Goal: Task Accomplishment & Management: Complete application form

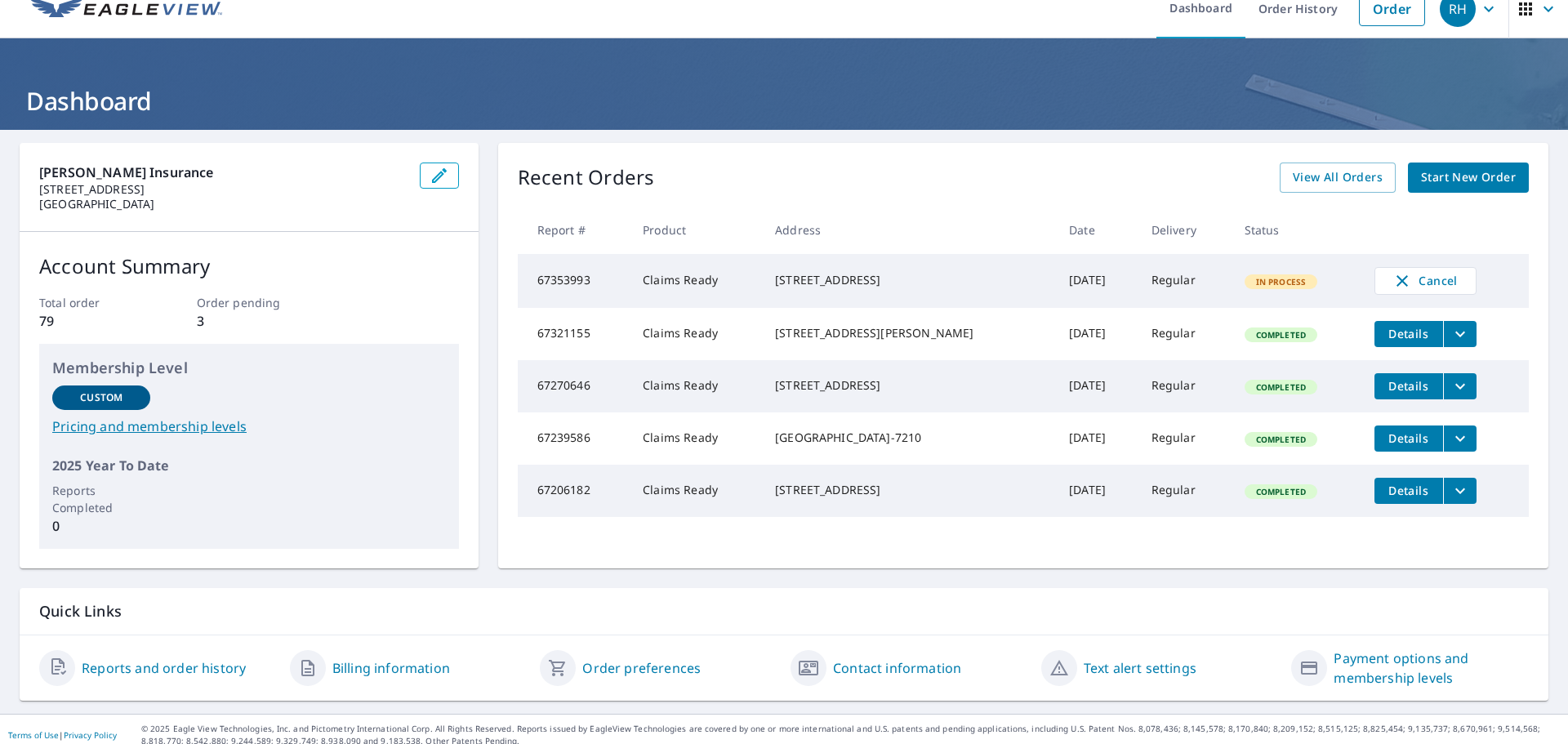
scroll to position [32, 0]
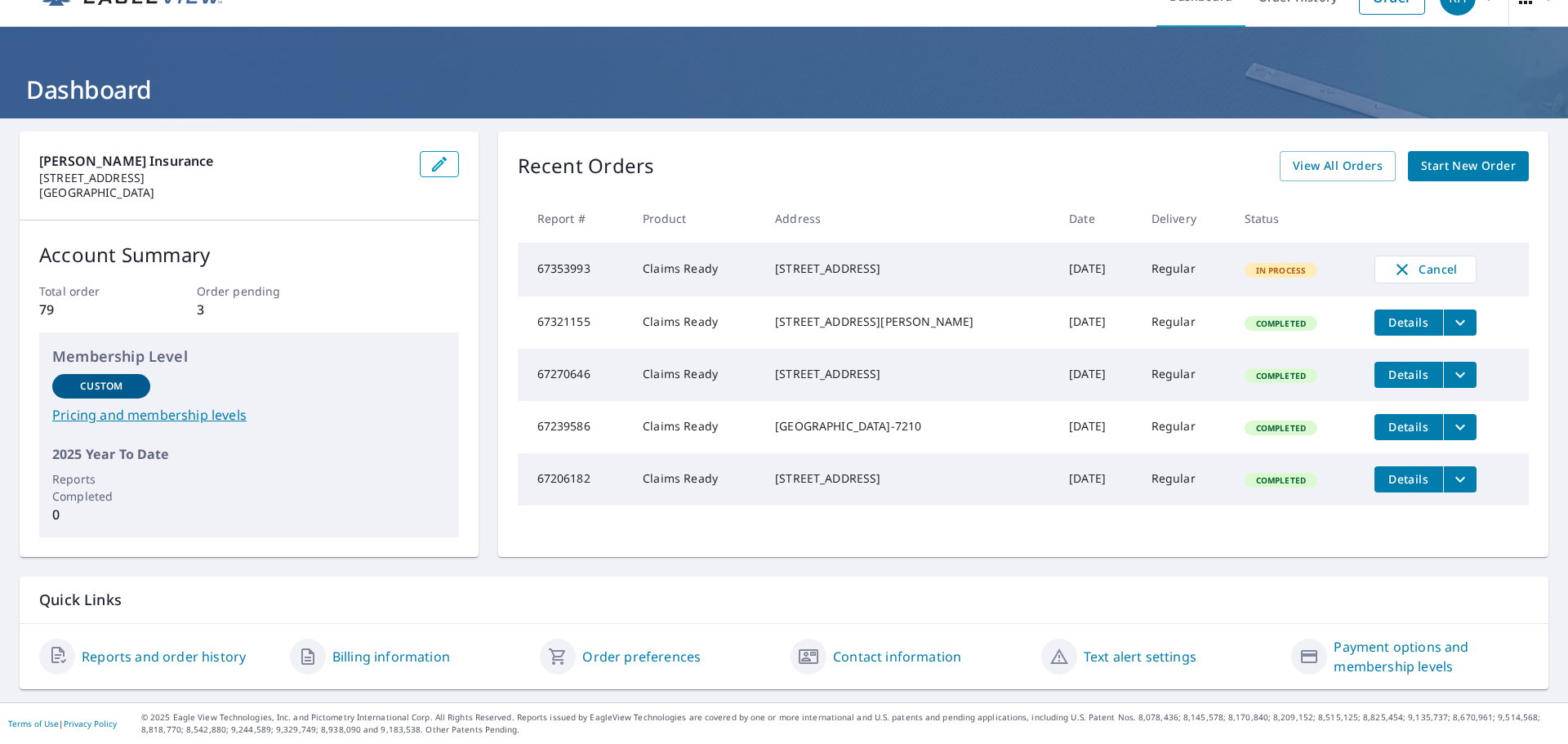
click at [1473, 180] on link "Start New Order" at bounding box center [1468, 166] width 121 height 30
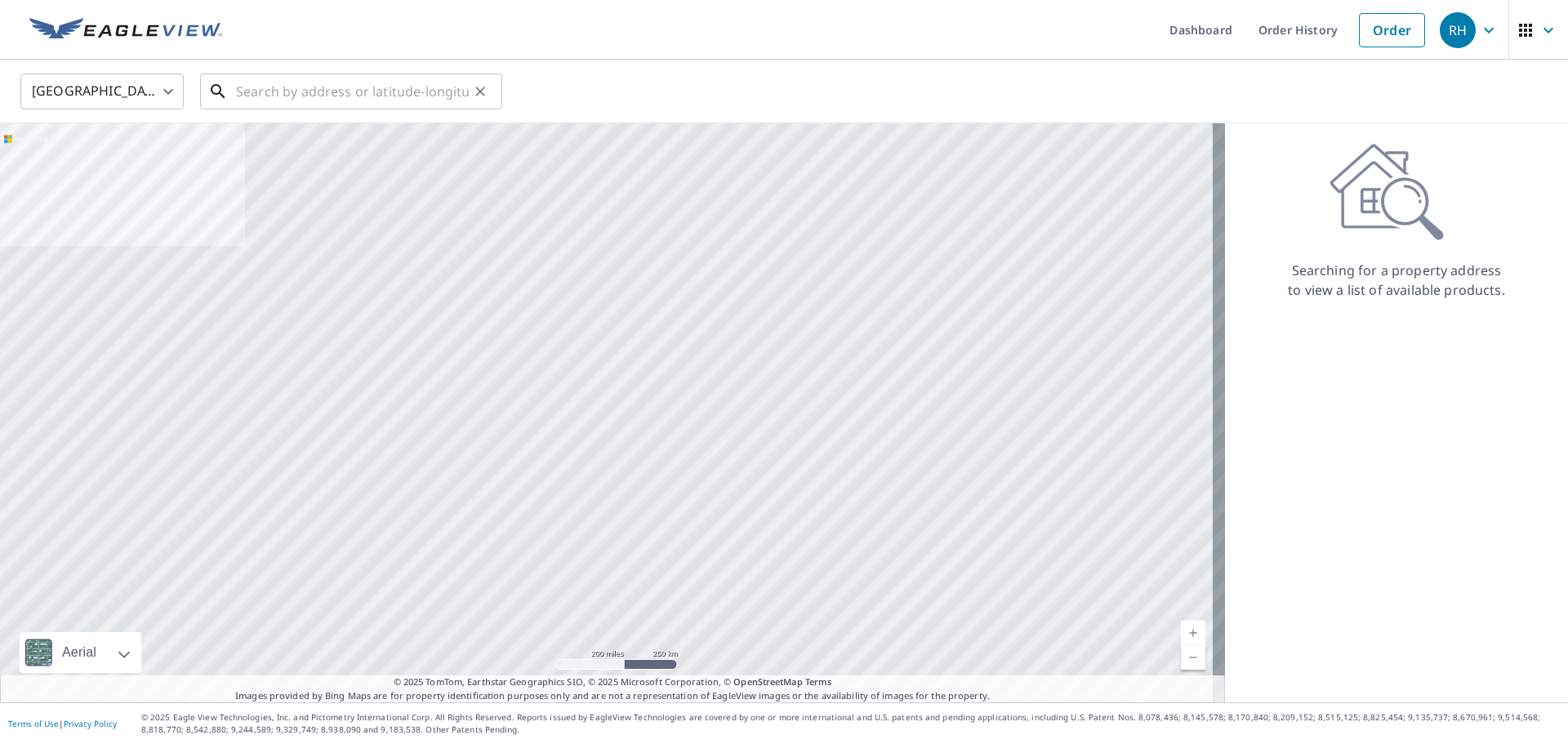
click at [354, 98] on input "text" at bounding box center [352, 91] width 233 height 46
paste input "[STREET_ADDRESS][PERSON_NAME][PERSON_NAME]"
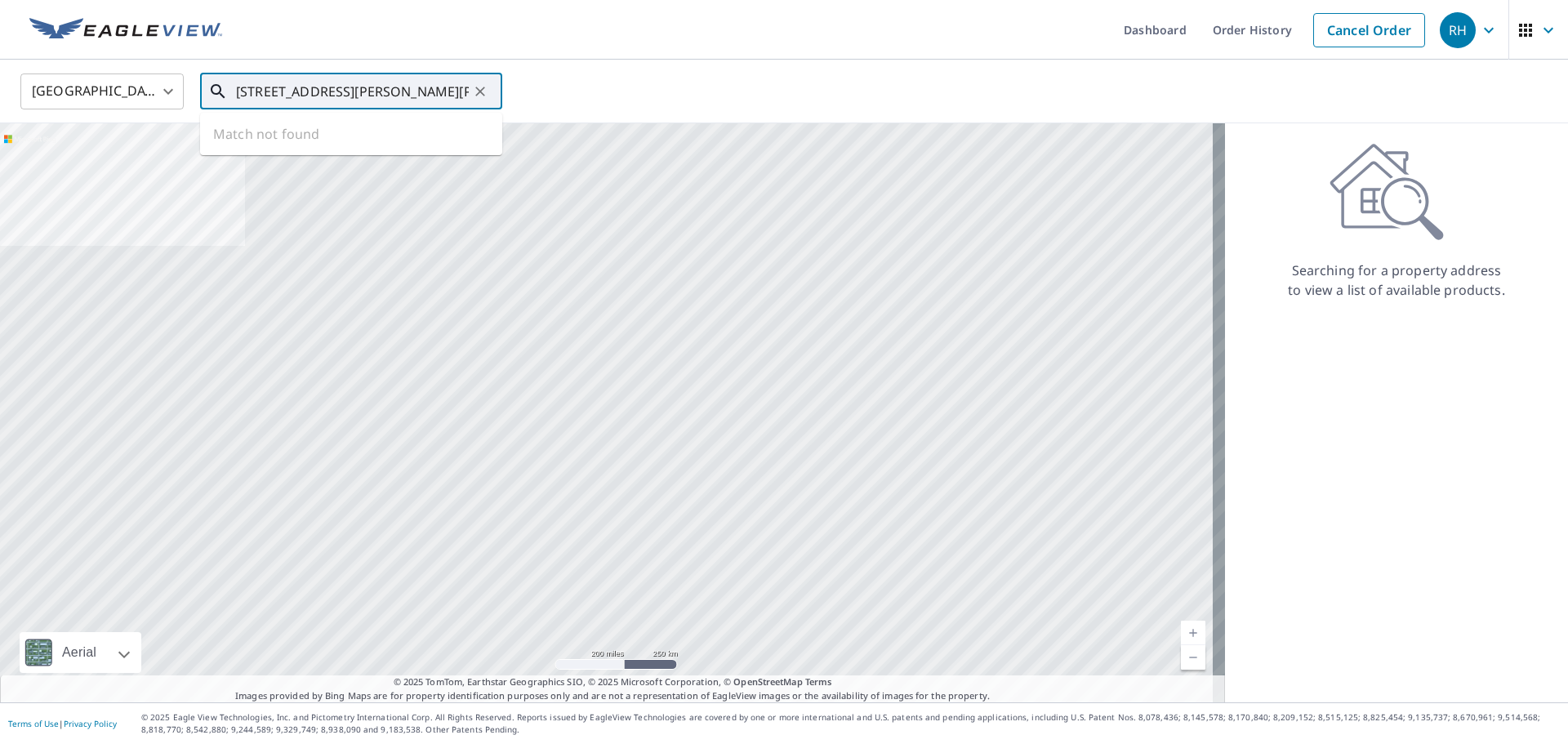
scroll to position [0, 21]
type input "[STREET_ADDRESS][PERSON_NAME][PERSON_NAME]"
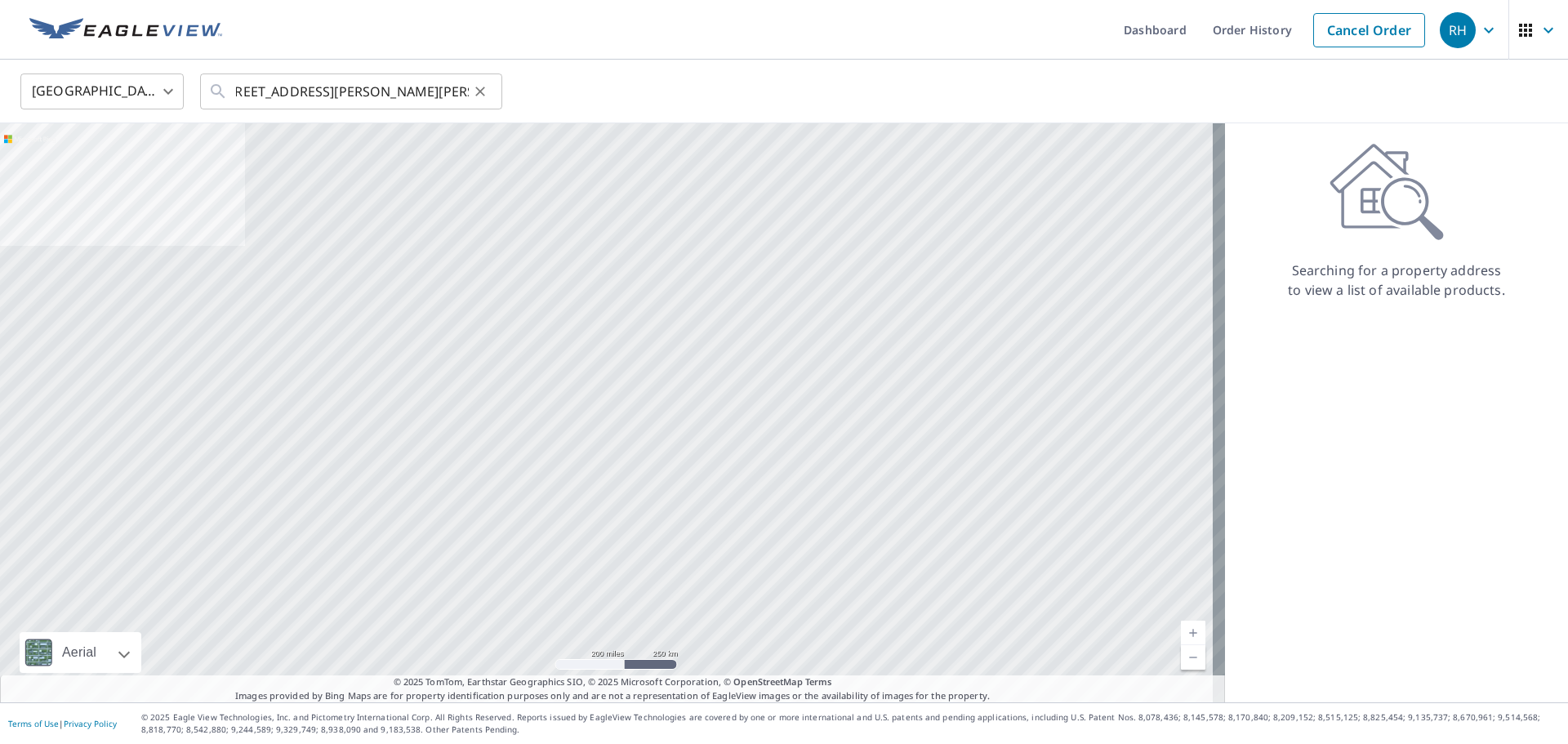
scroll to position [0, 0]
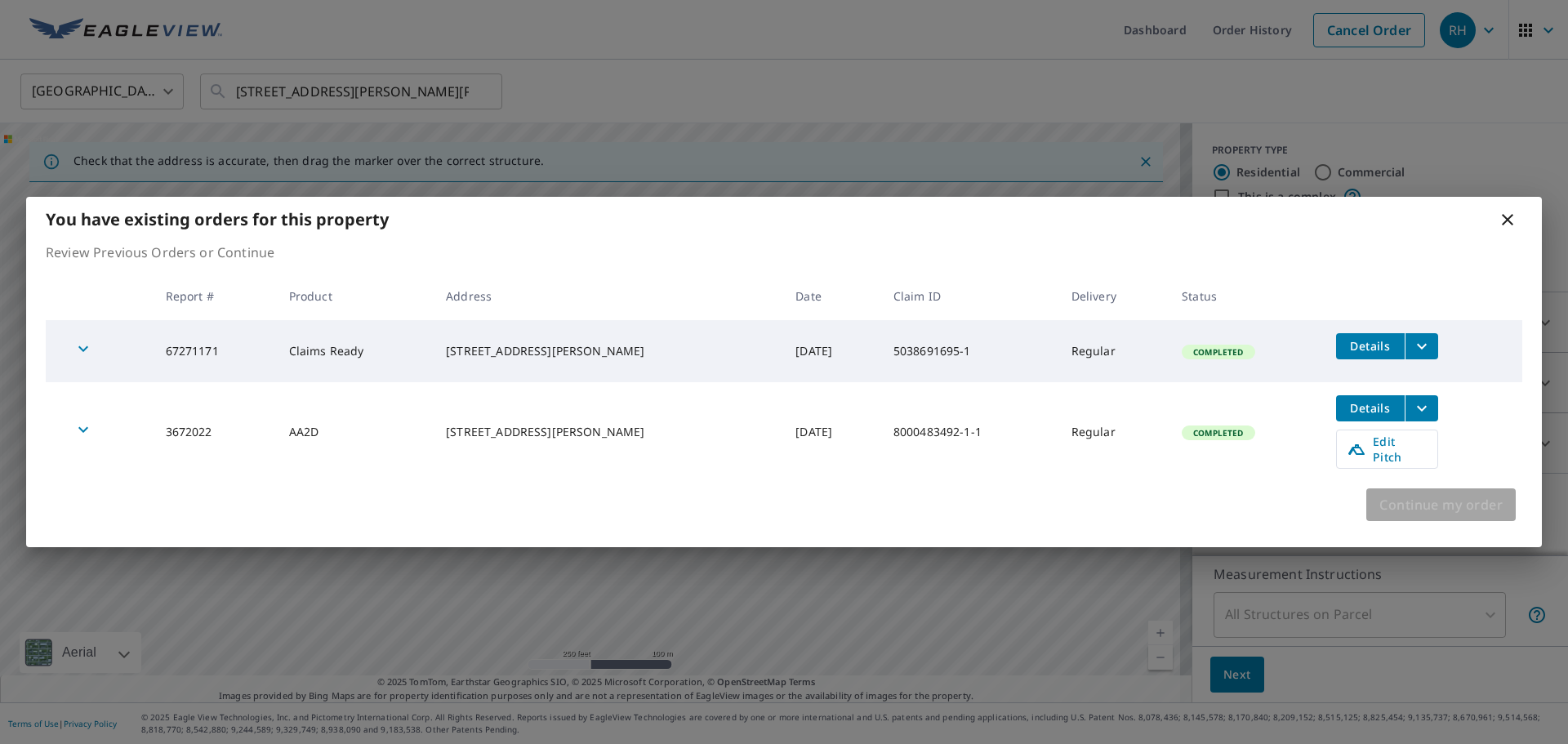
click at [1397, 510] on button "Continue my order" at bounding box center [1440, 504] width 149 height 32
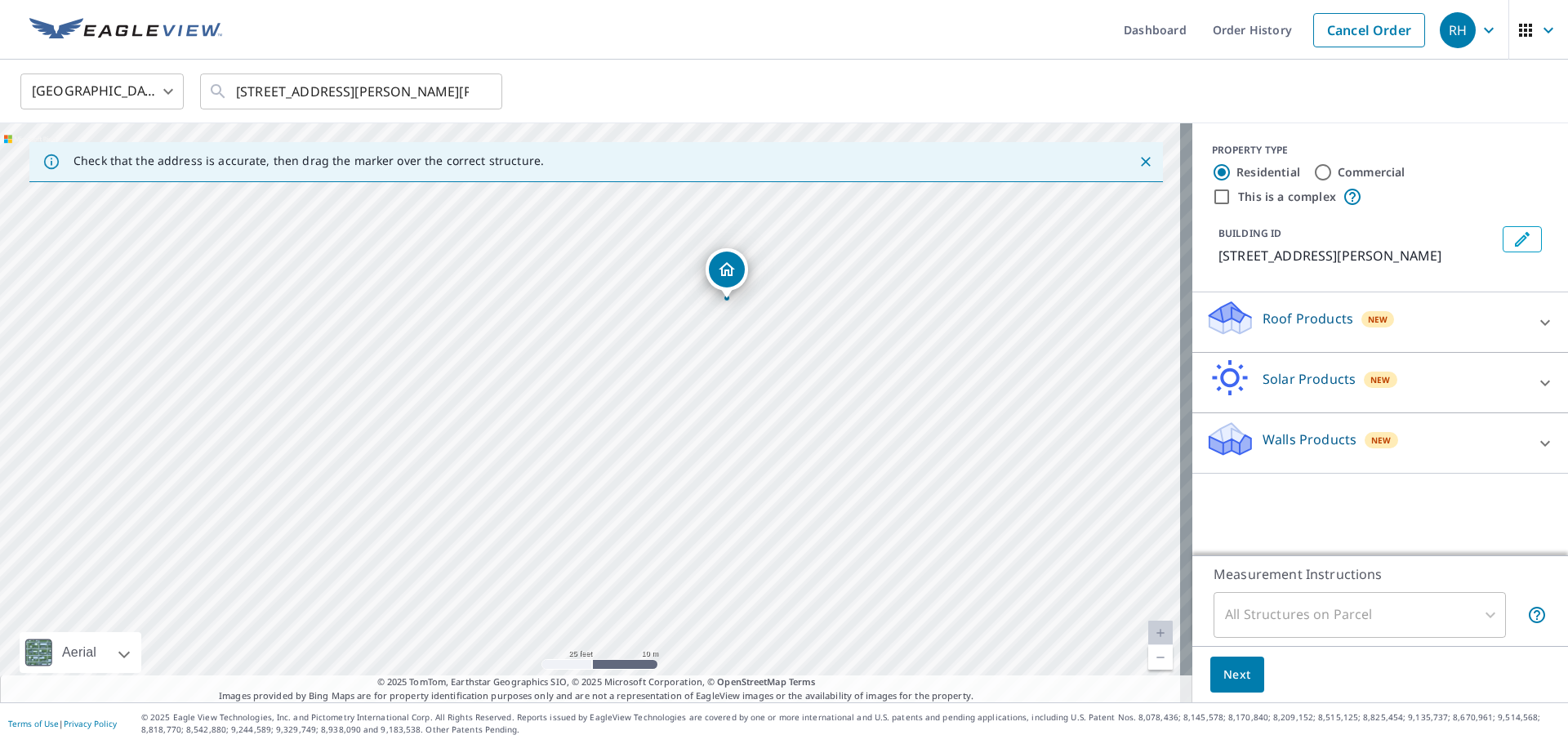
drag, startPoint x: 591, startPoint y: 345, endPoint x: 759, endPoint y: 281, distance: 179.8
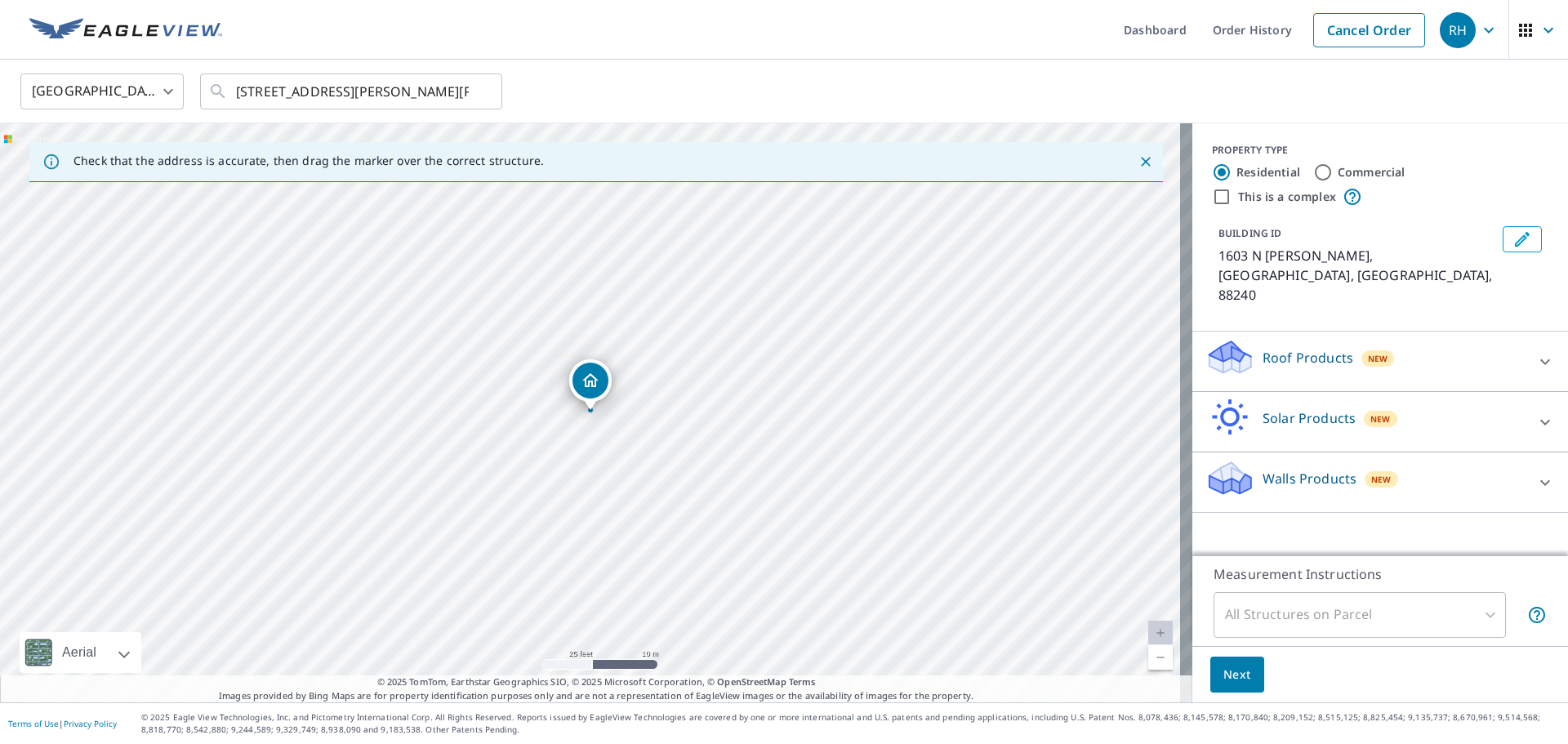
click at [1535, 352] on icon at bounding box center [1544, 362] width 20 height 20
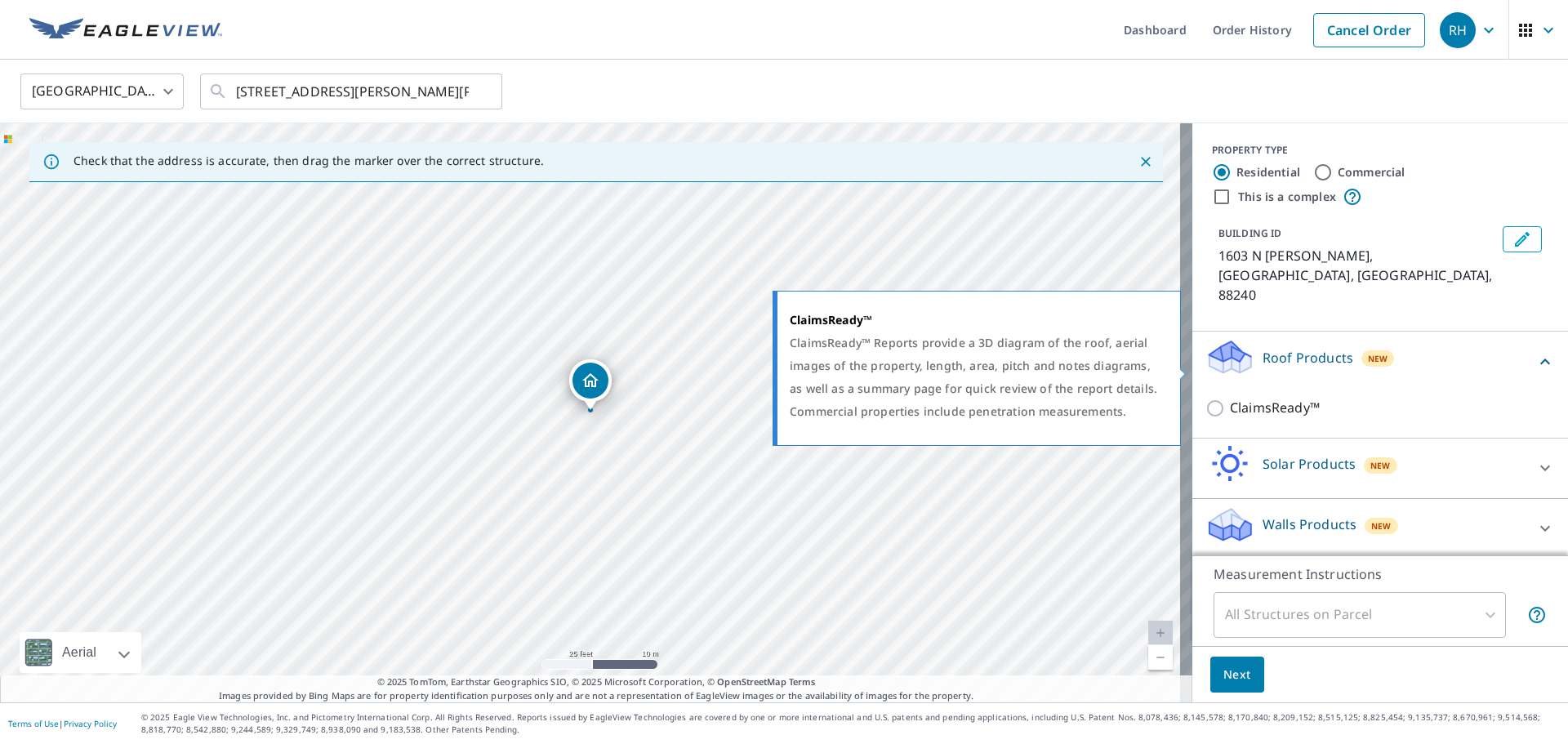
click at [1255, 397] on p "ClaimsReady™" at bounding box center [1274, 407] width 89 height 21
click at [1230, 398] on input "ClaimsReady™" at bounding box center [1217, 408] width 25 height 20
checkbox input "true"
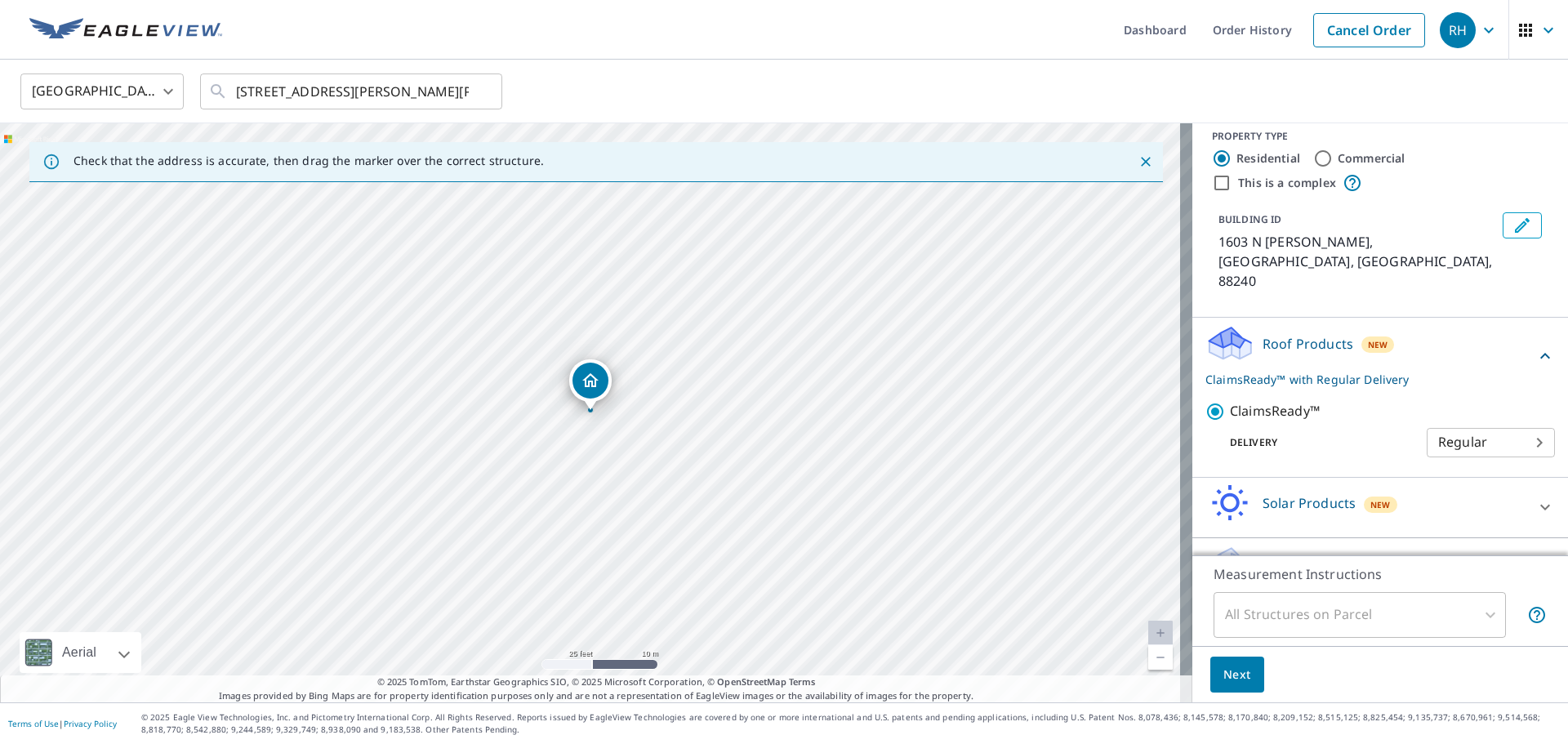
scroll to position [18, 0]
click at [1234, 688] on button "Next" at bounding box center [1237, 674] width 54 height 36
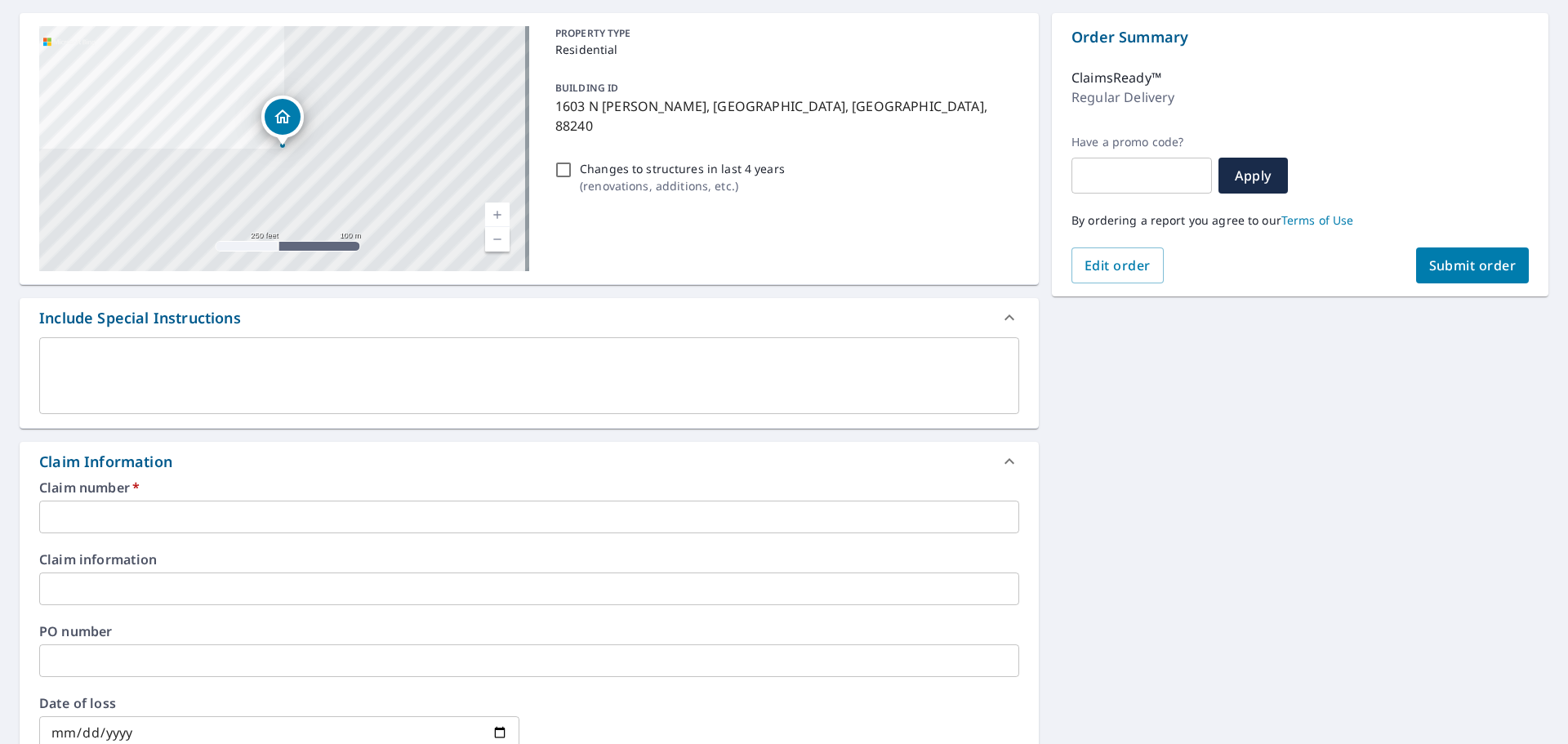
scroll to position [163, 0]
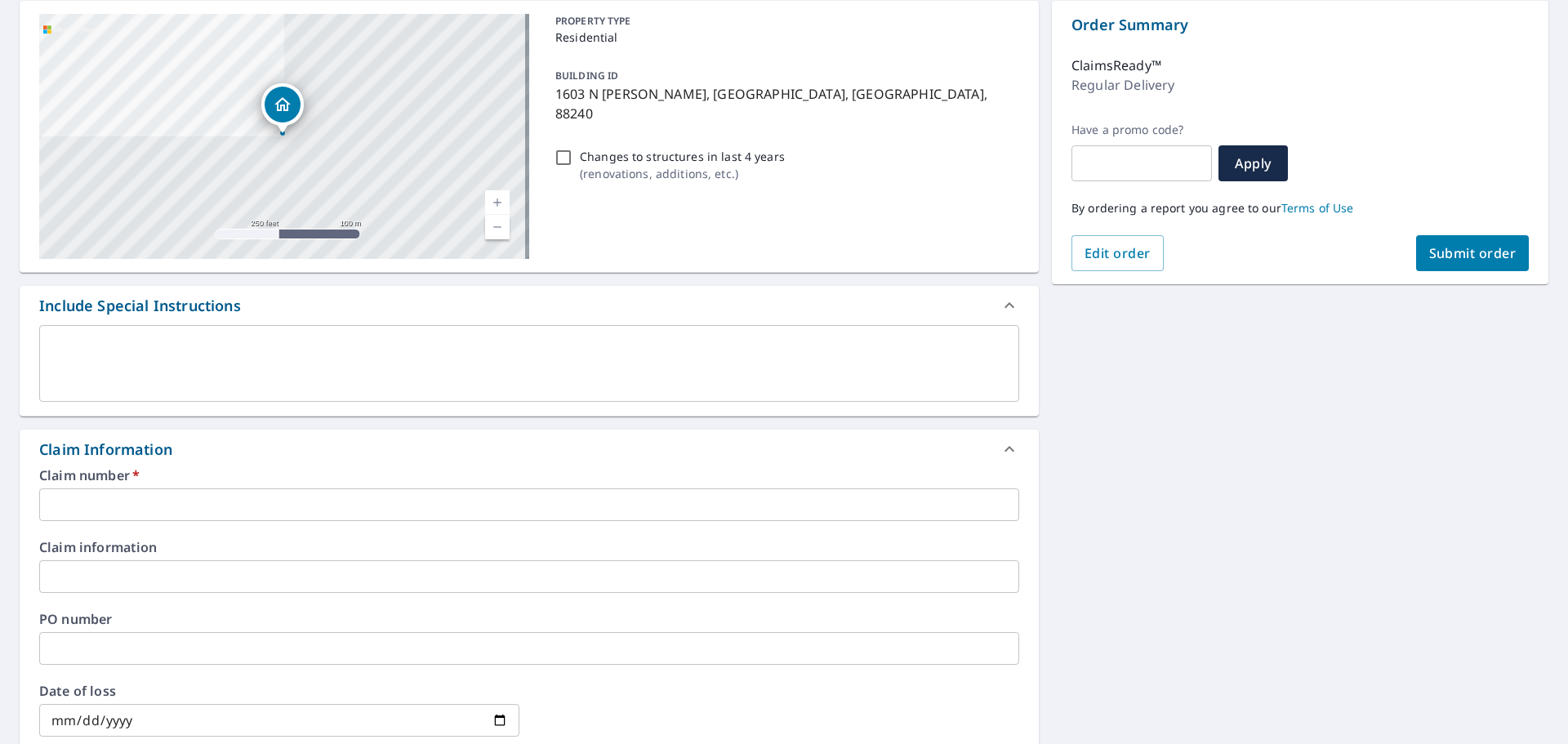
click at [130, 512] on input "text" at bounding box center [529, 504] width 980 height 32
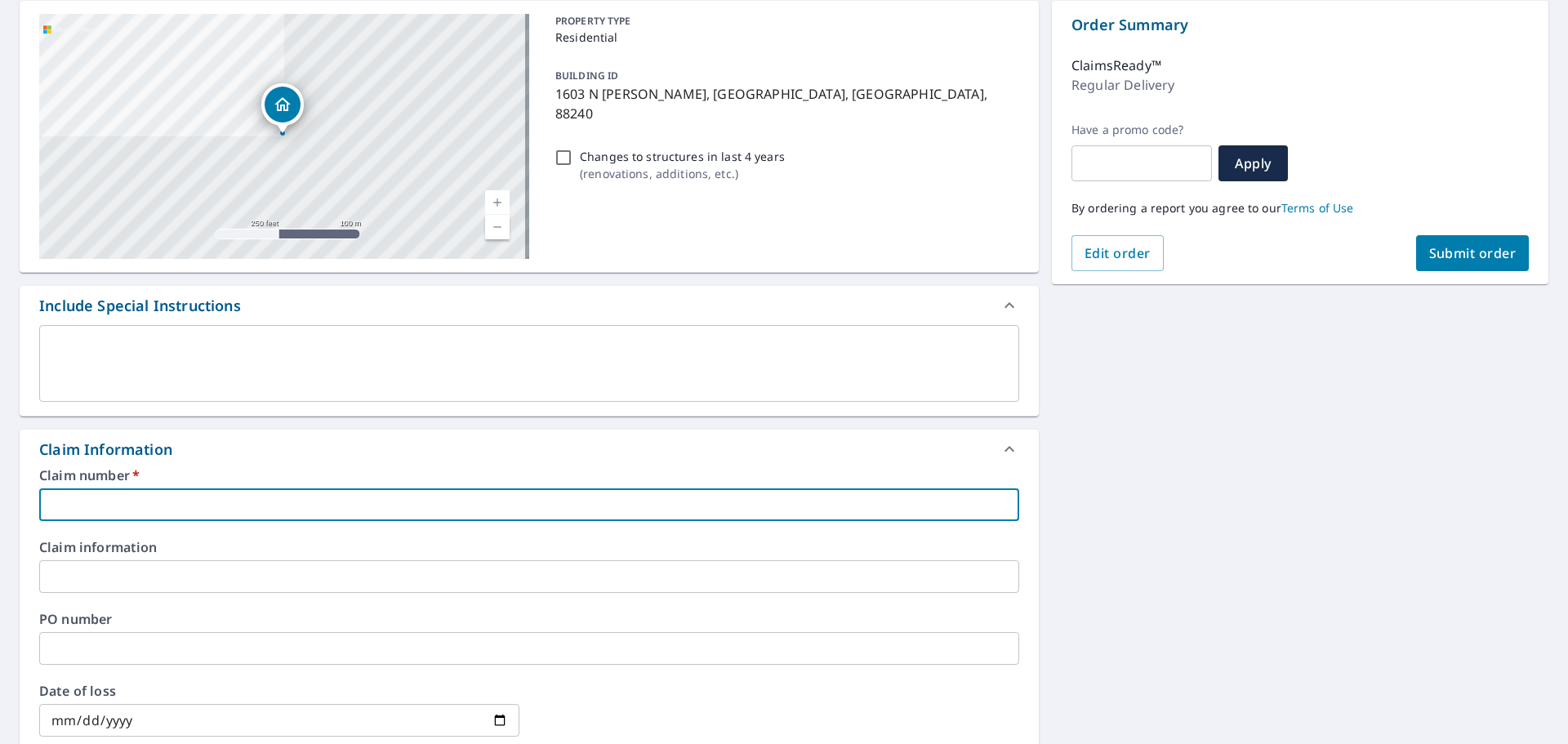
paste input "5038691695-1"
type input "5038691695-1"
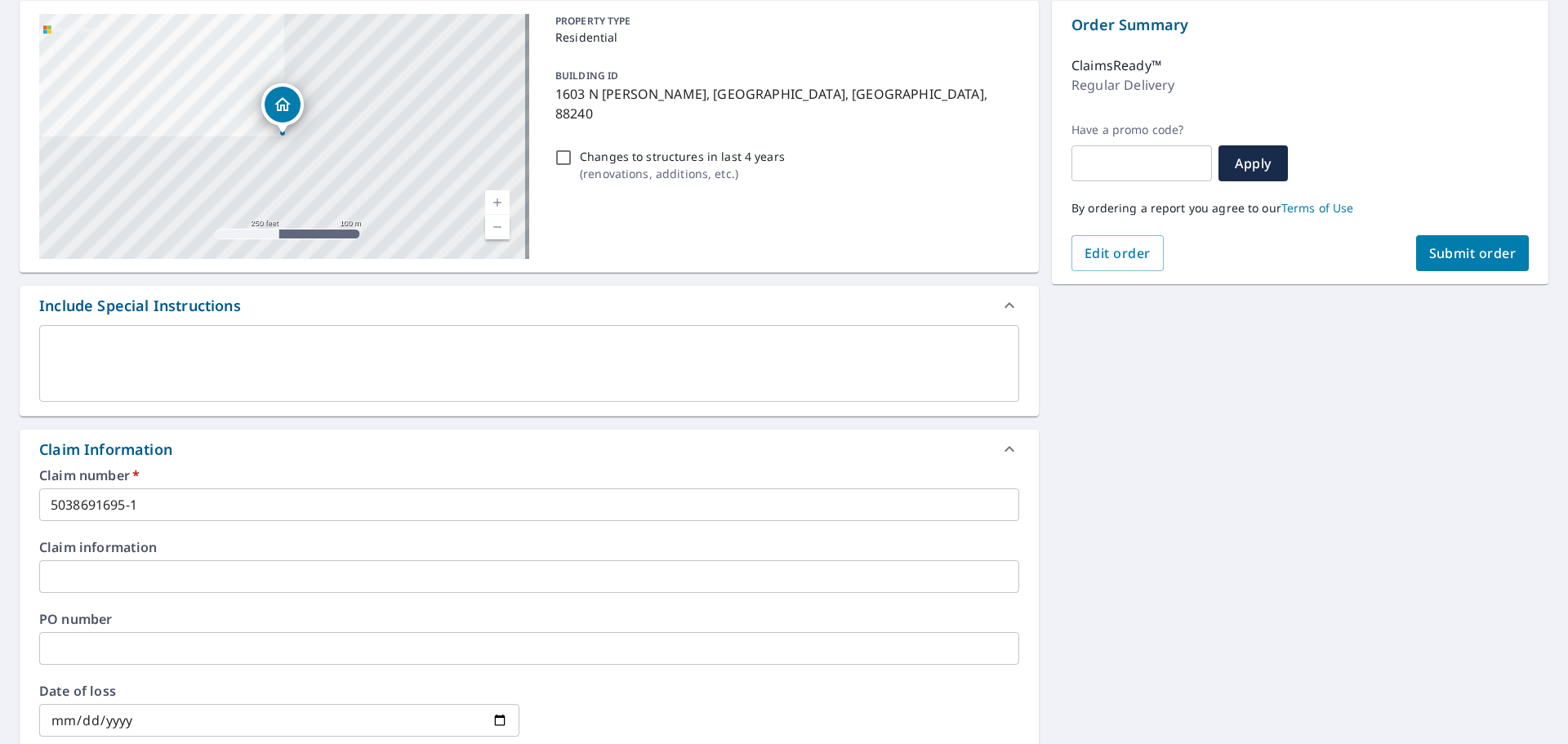
click at [1146, 576] on div "[STREET_ADDRESS][PERSON_NAME] A standard road map Aerial A detailed look from a…" at bounding box center [784, 587] width 1568 height 1197
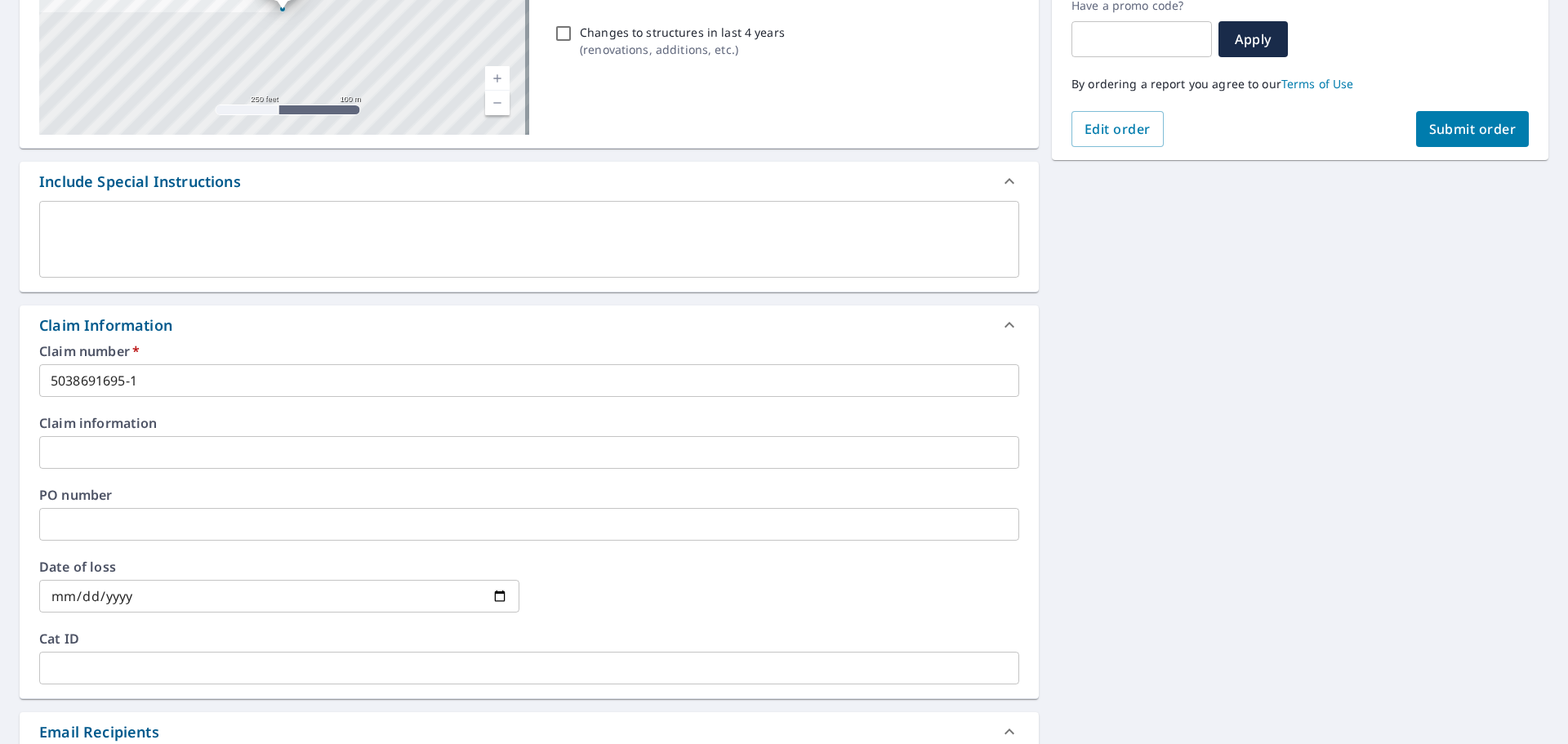
scroll to position [326, 0]
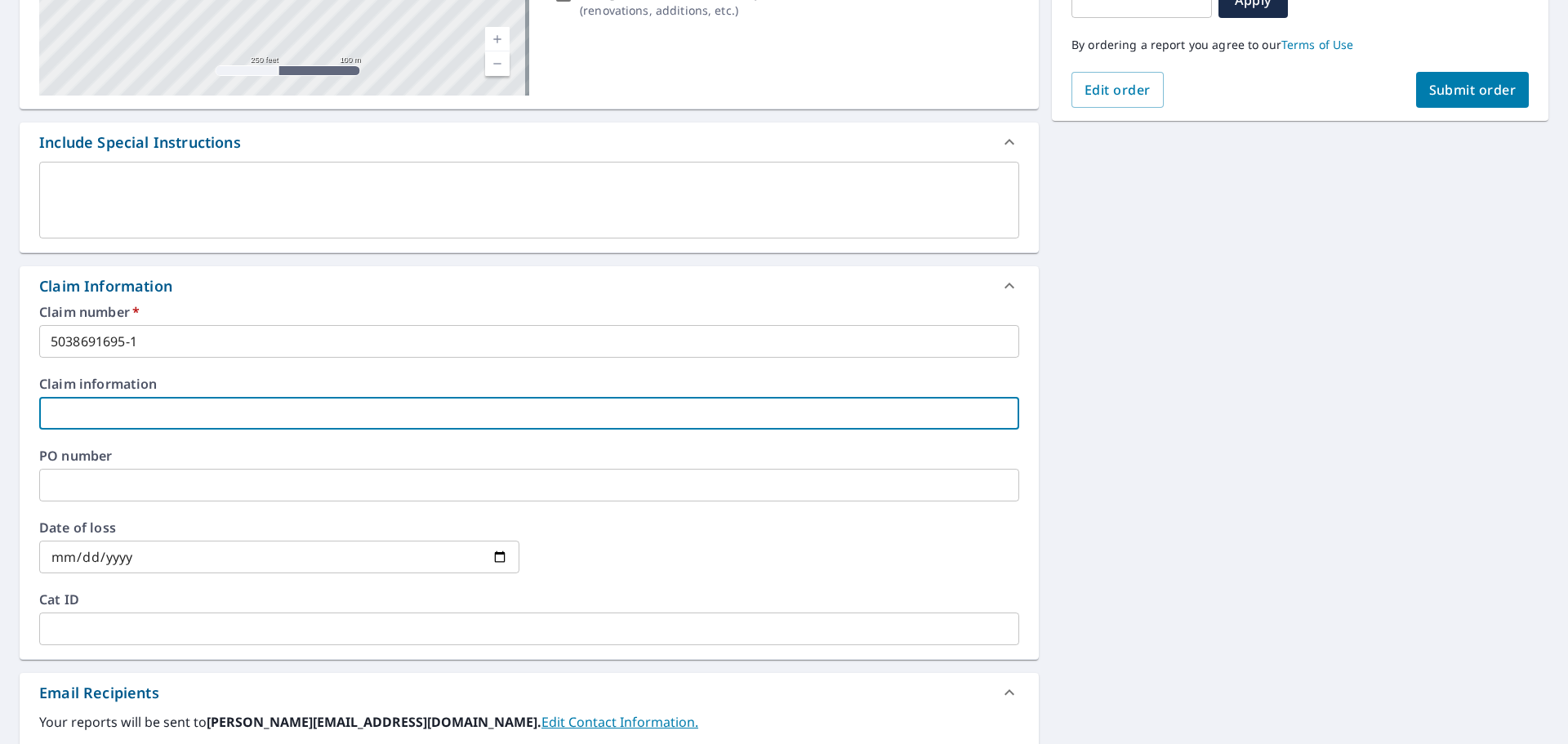
click at [156, 413] on input "text" at bounding box center [529, 413] width 980 height 32
click at [98, 415] on input "text" at bounding box center [529, 413] width 980 height 32
paste input "[DEMOGRAPHIC_DATA][PERSON_NAME]"
type input "[DEMOGRAPHIC_DATA][PERSON_NAME]"
click at [495, 557] on input "date" at bounding box center [279, 556] width 480 height 32
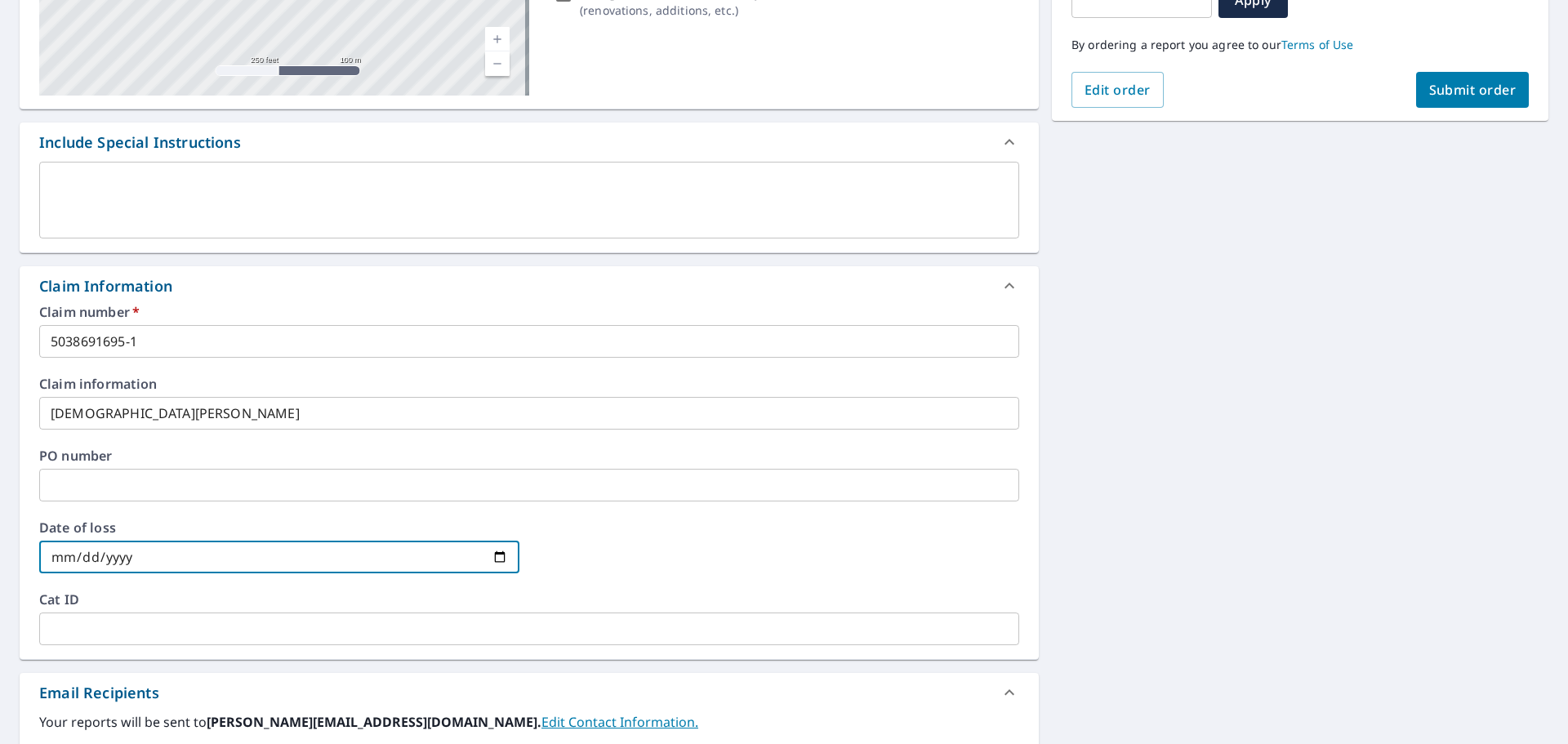
type input "[DATE]"
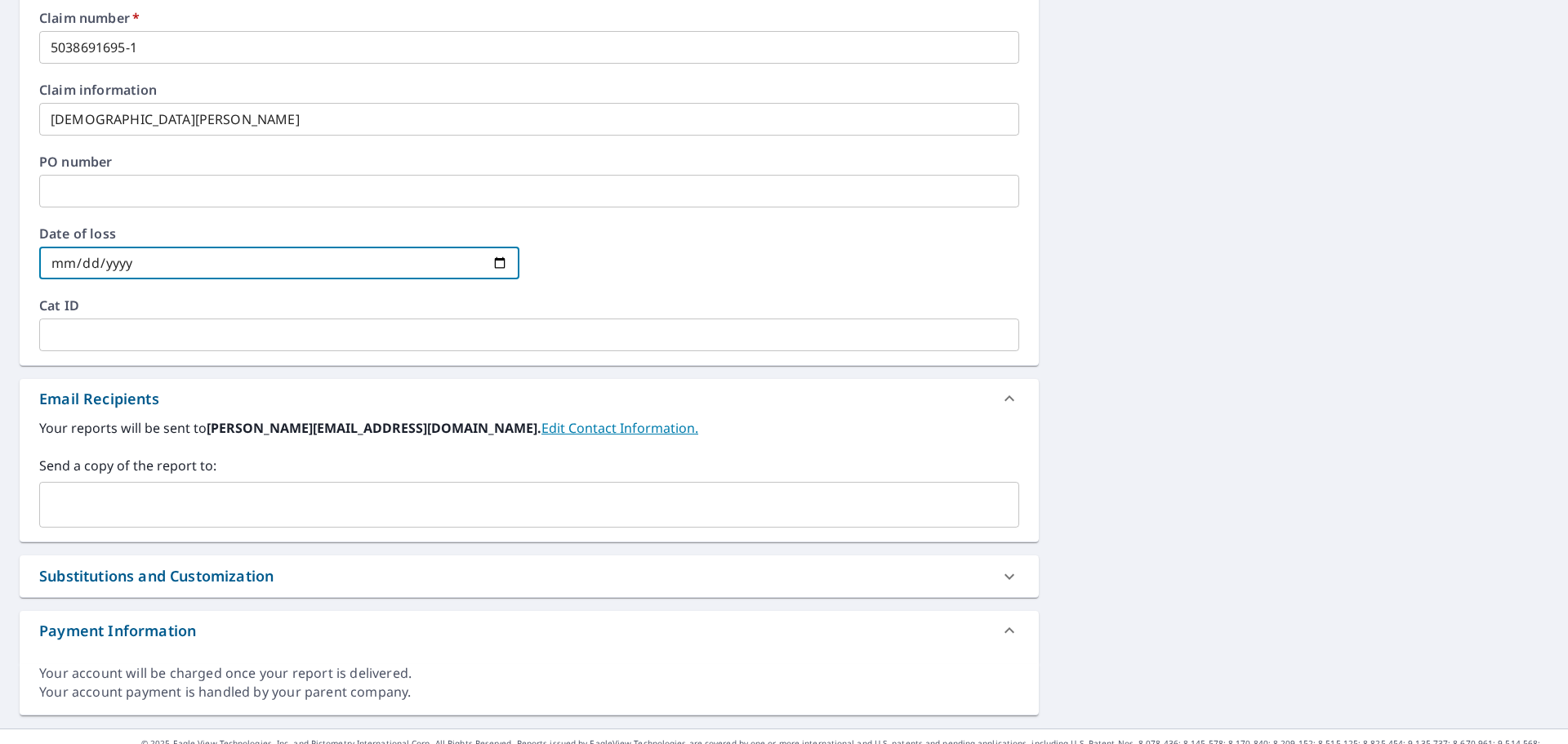
scroll to position [647, 0]
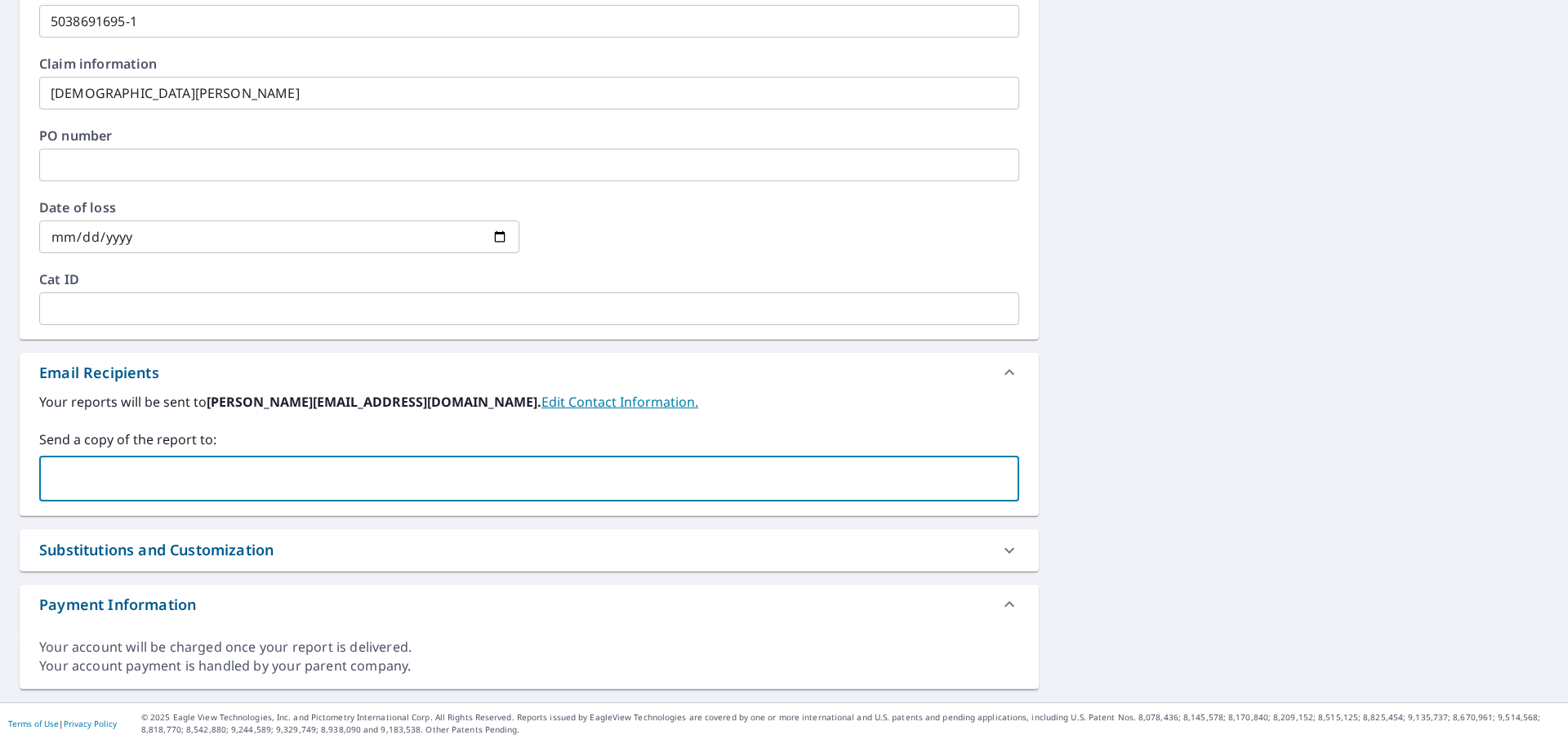
click at [156, 477] on input "text" at bounding box center [516, 479] width 941 height 31
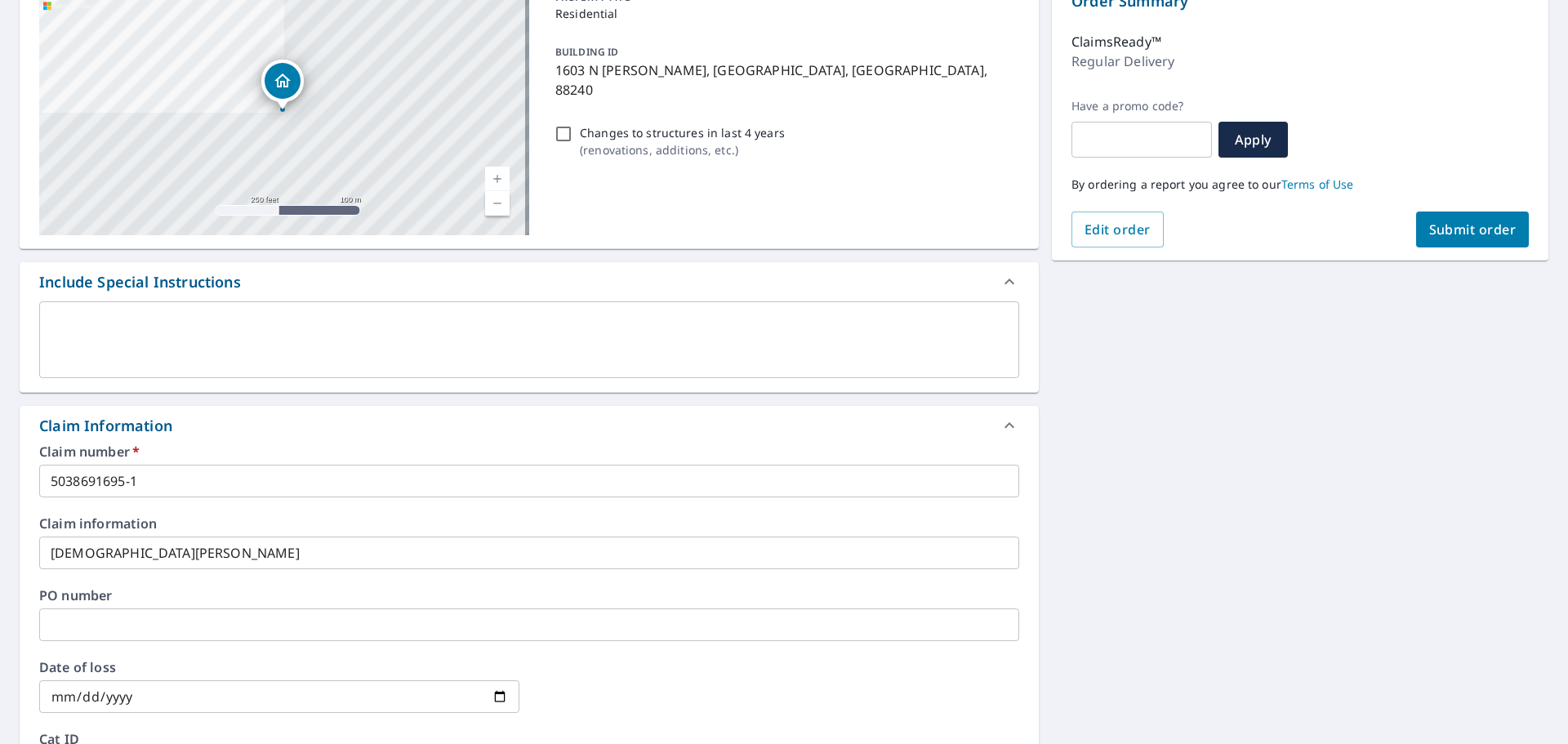
scroll to position [75, 0]
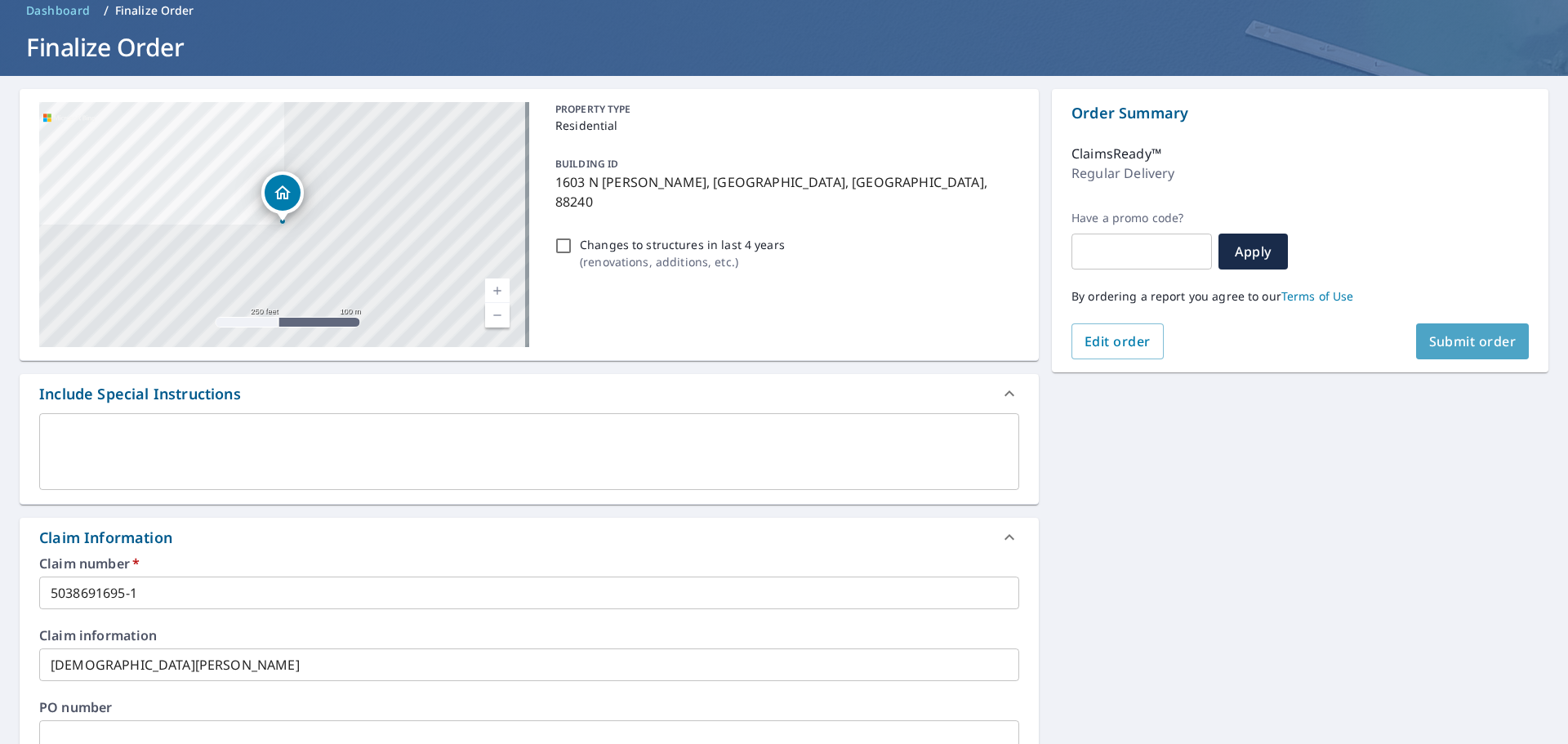
click at [1451, 338] on span "Submit order" at bounding box center [1472, 341] width 87 height 18
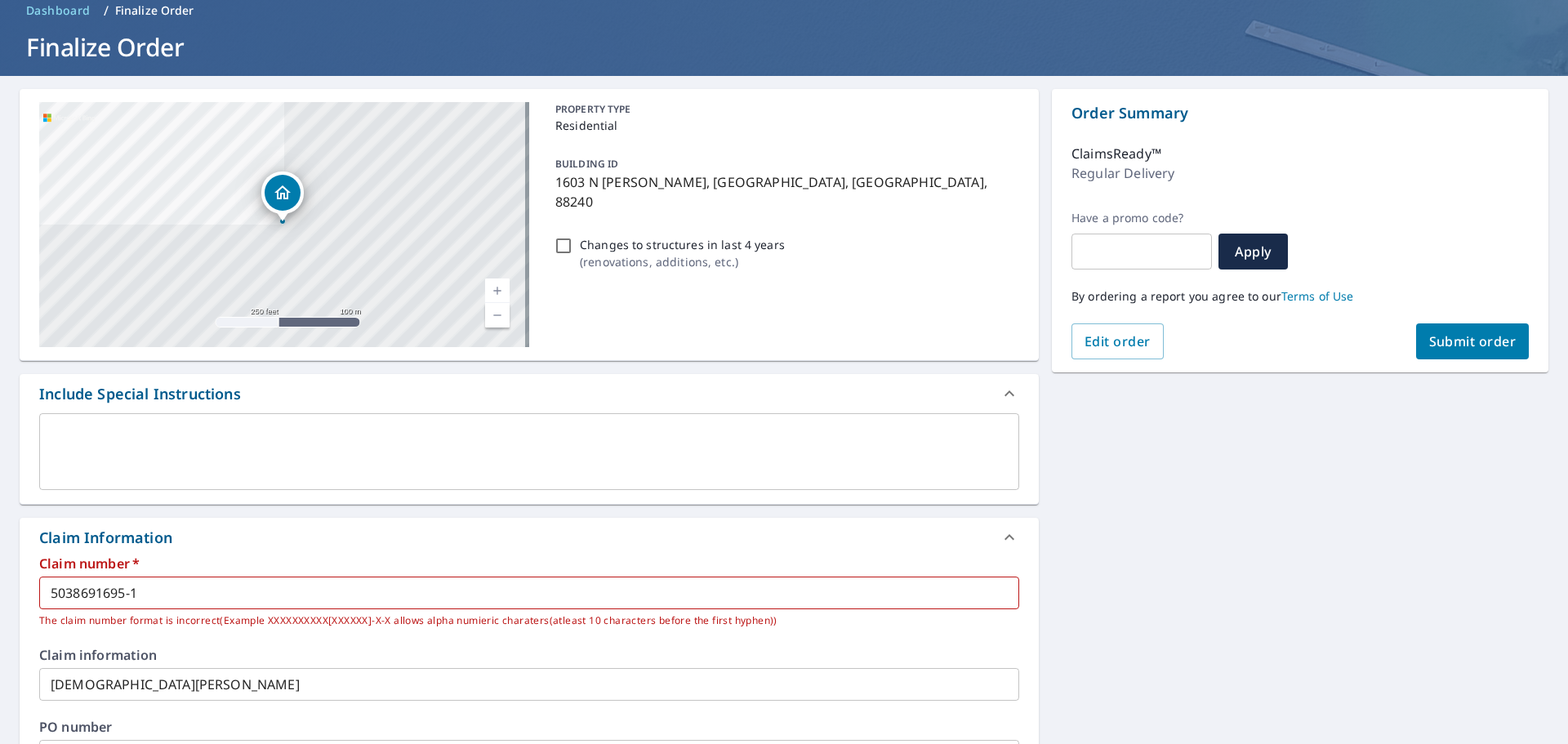
click at [124, 593] on input "5038691695-1" at bounding box center [529, 592] width 980 height 32
click at [1144, 561] on div "[STREET_ADDRESS][PERSON_NAME] A standard road map Aerial A detailed look from a…" at bounding box center [784, 623] width 1568 height 1096
click at [146, 595] on input "50386916951-1" at bounding box center [529, 592] width 980 height 32
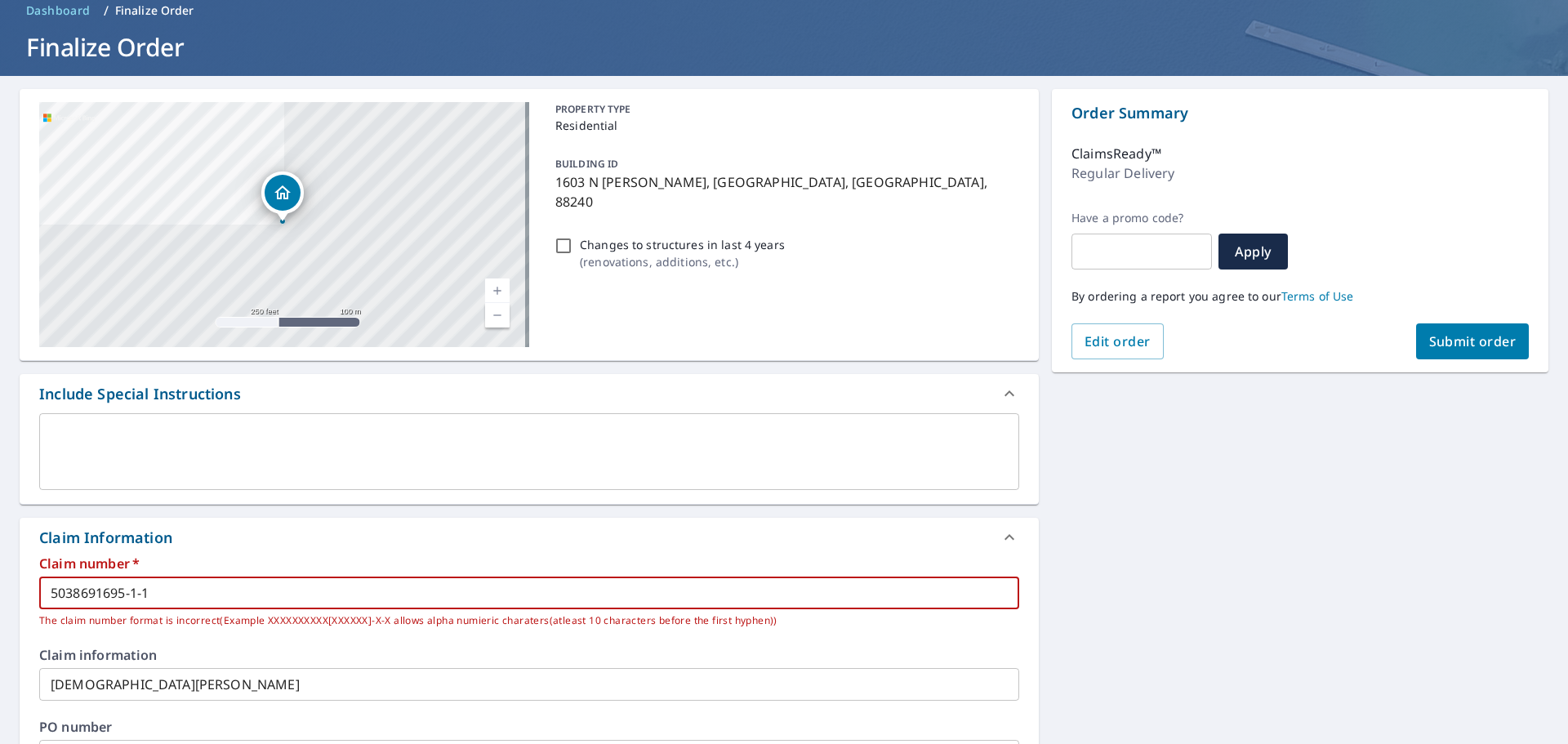
type input "5038691695-1-1"
click at [1221, 498] on div "[STREET_ADDRESS][PERSON_NAME] A standard road map Aerial A detailed look from a…" at bounding box center [784, 623] width 1568 height 1096
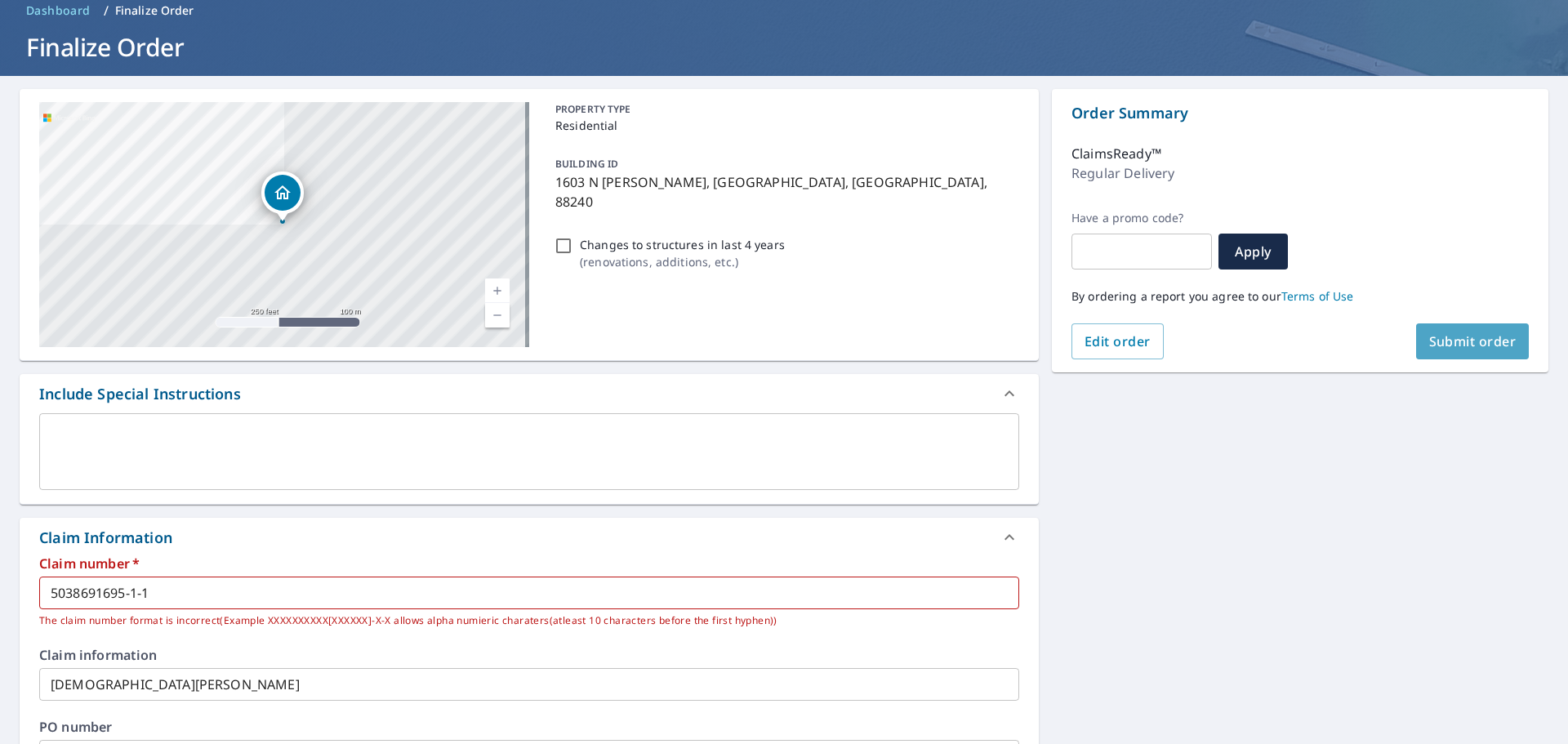
click at [1453, 347] on span "Submit order" at bounding box center [1472, 341] width 87 height 18
